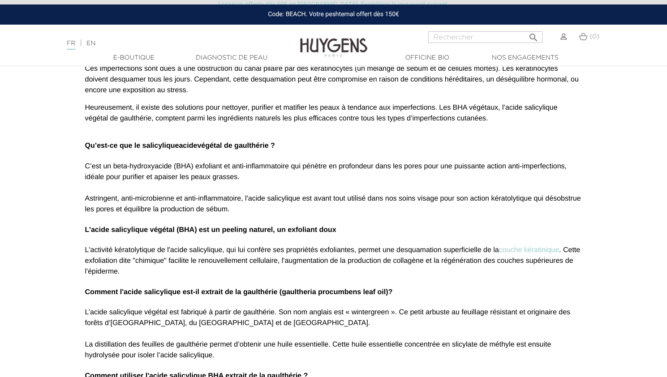
scroll to position [269, 0]
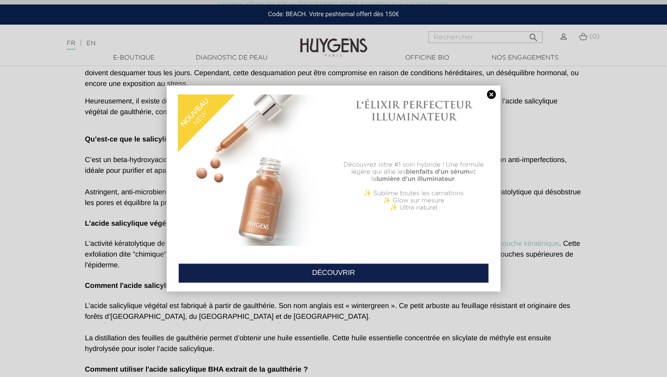
click at [491, 94] on link at bounding box center [491, 94] width 13 height 9
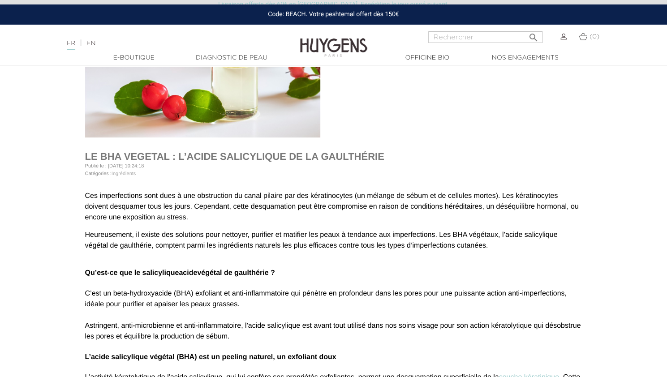
scroll to position [134, 0]
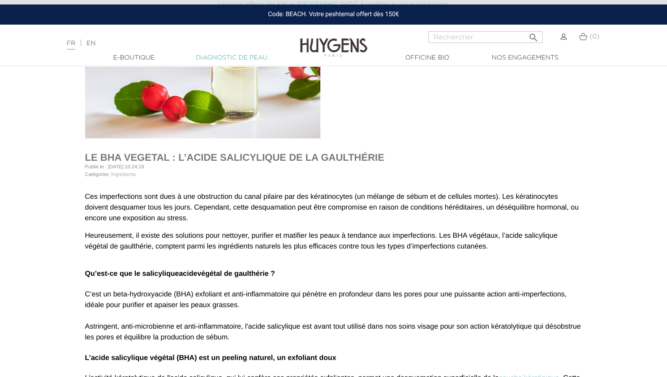
click at [232, 56] on link "Diagnostic de peau" at bounding box center [232, 57] width 90 height 9
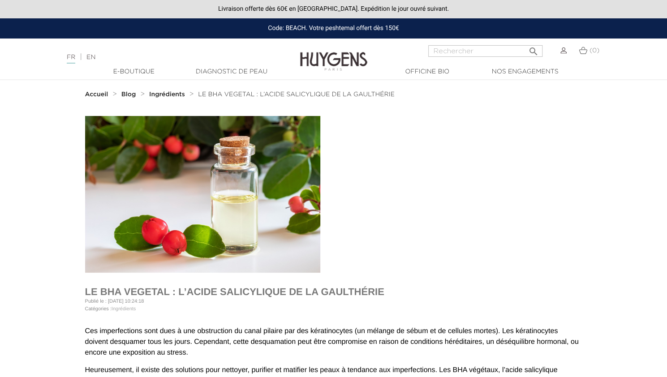
click at [288, 93] on span "LE BHA VEGETAL : L’ACIDE SALICYLIQUE DE LA GAULTHÉRIE" at bounding box center [296, 94] width 197 height 6
